Goal: Transaction & Acquisition: Purchase product/service

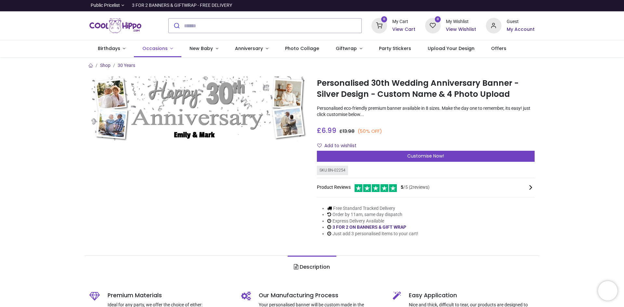
click at [162, 54] on link "Occasions" at bounding box center [157, 48] width 47 height 17
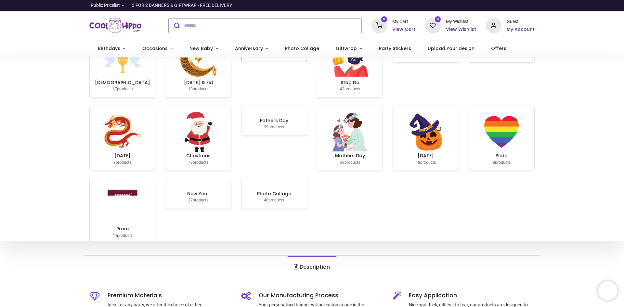
scroll to position [119, 0]
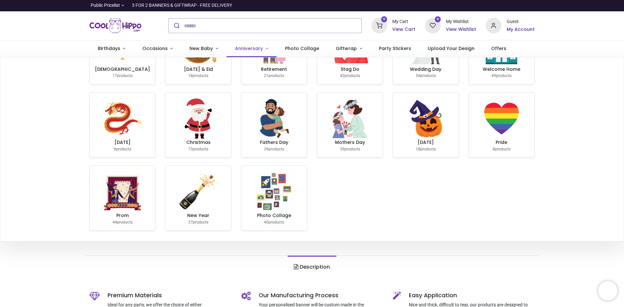
click at [261, 46] on link "Anniversary" at bounding box center [252, 48] width 50 height 17
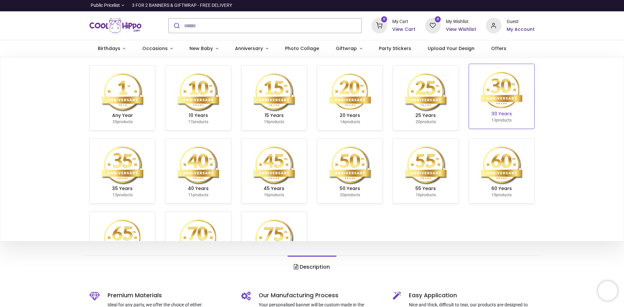
click at [504, 109] on img at bounding box center [502, 90] width 42 height 42
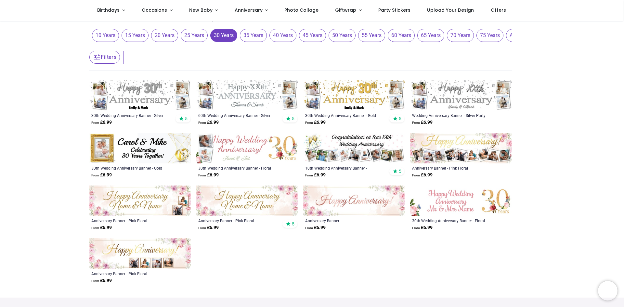
scroll to position [58, 0]
click at [263, 205] on img at bounding box center [247, 201] width 102 height 31
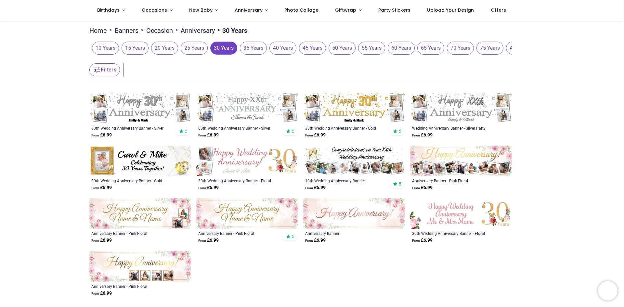
scroll to position [46, 0]
